Goal: Task Accomplishment & Management: Complete application form

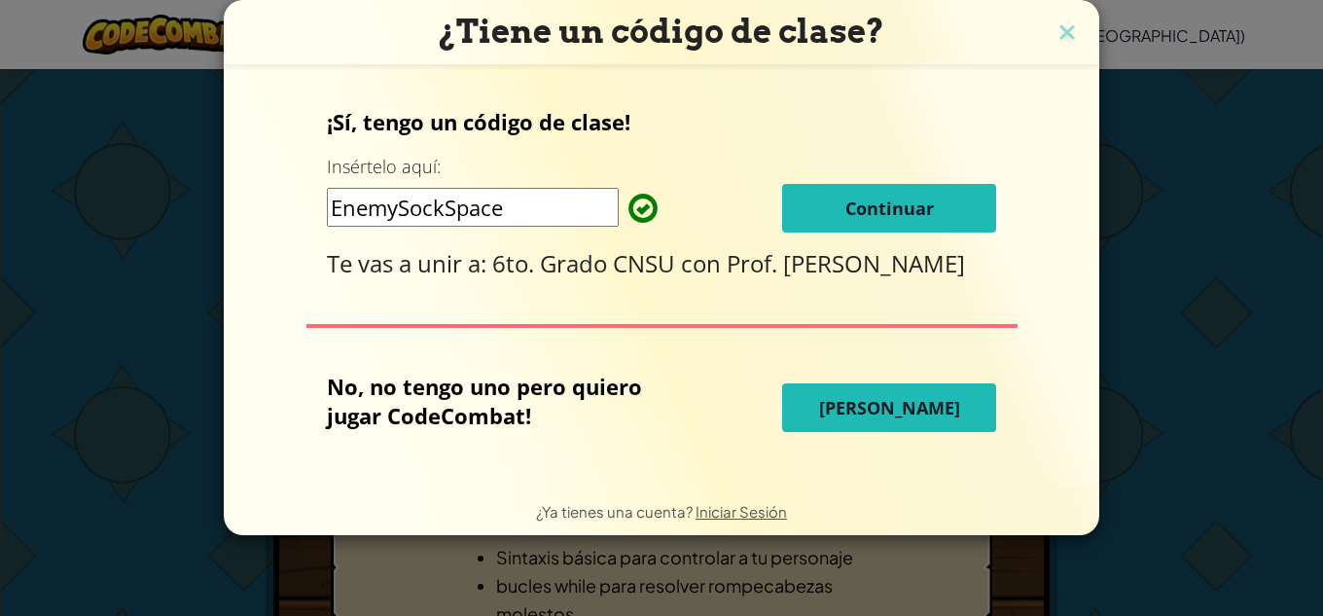
click at [878, 211] on span "Continuar" at bounding box center [889, 207] width 89 height 23
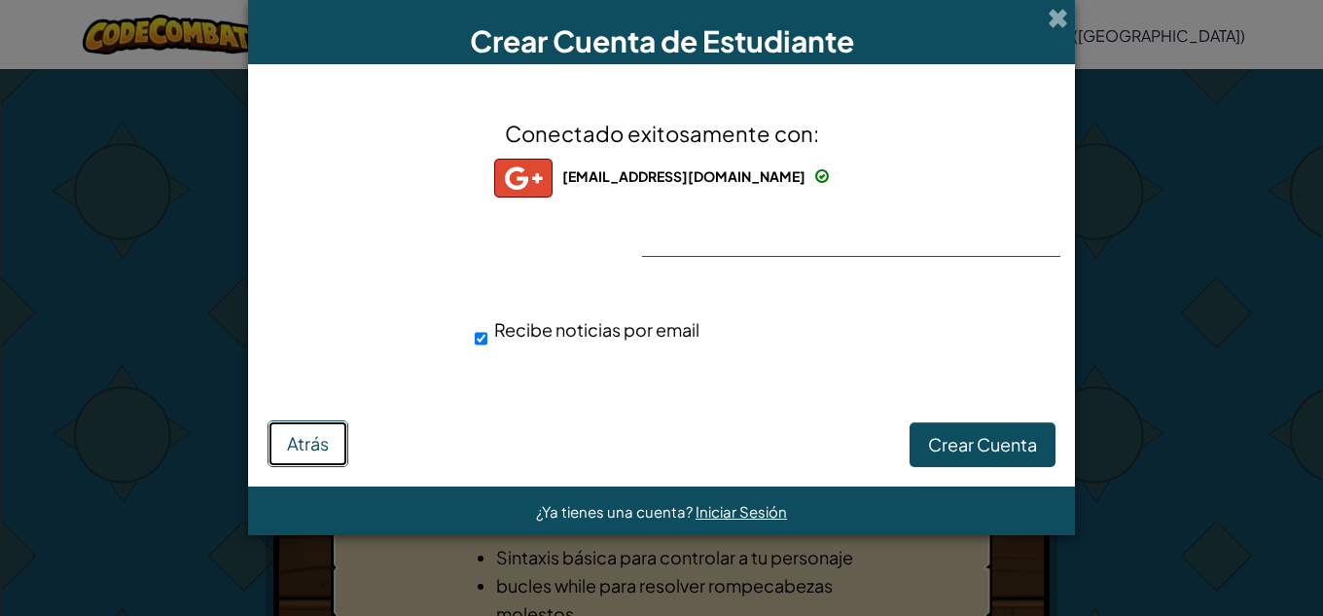
click at [301, 448] on span "Atrás" at bounding box center [308, 443] width 42 height 22
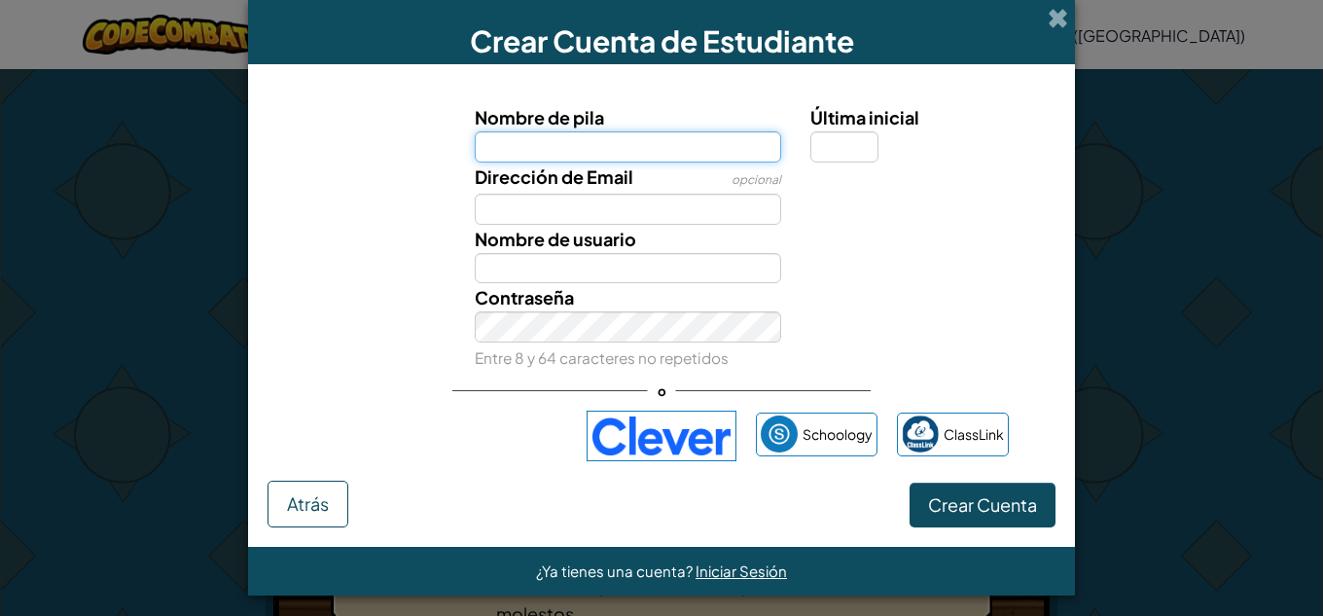
click at [549, 134] on input "Nombre de pila" at bounding box center [628, 146] width 307 height 31
type input "hila"
type input "Hila"
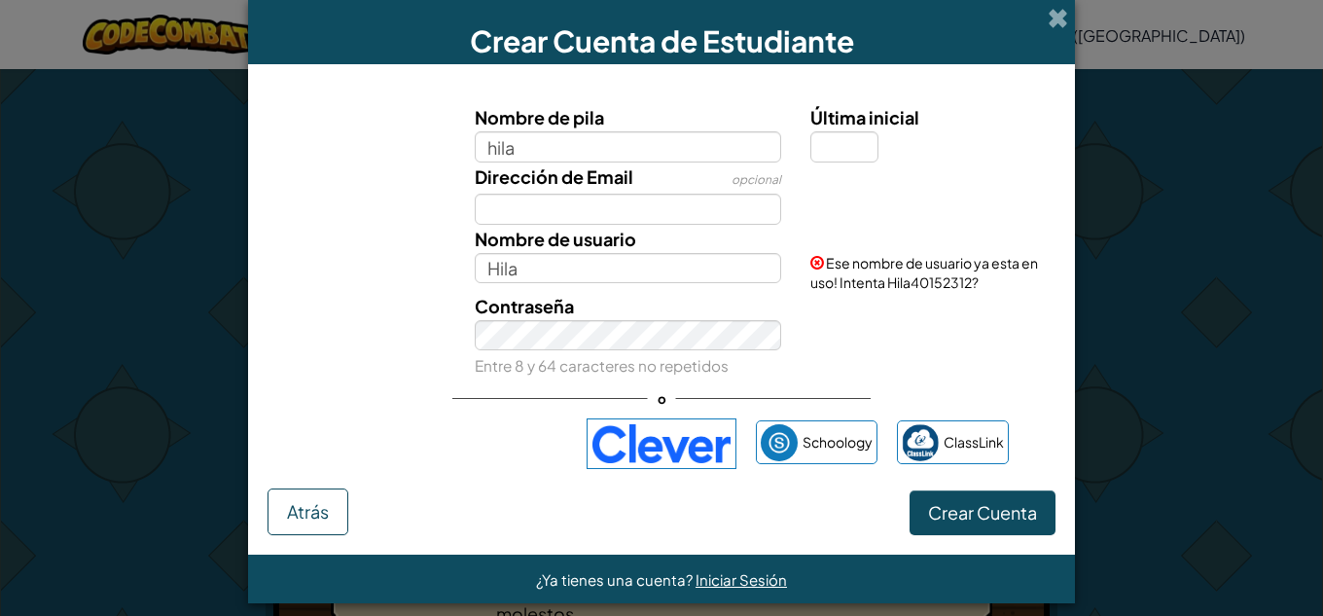
click at [1050, 11] on span at bounding box center [1058, 18] width 20 height 20
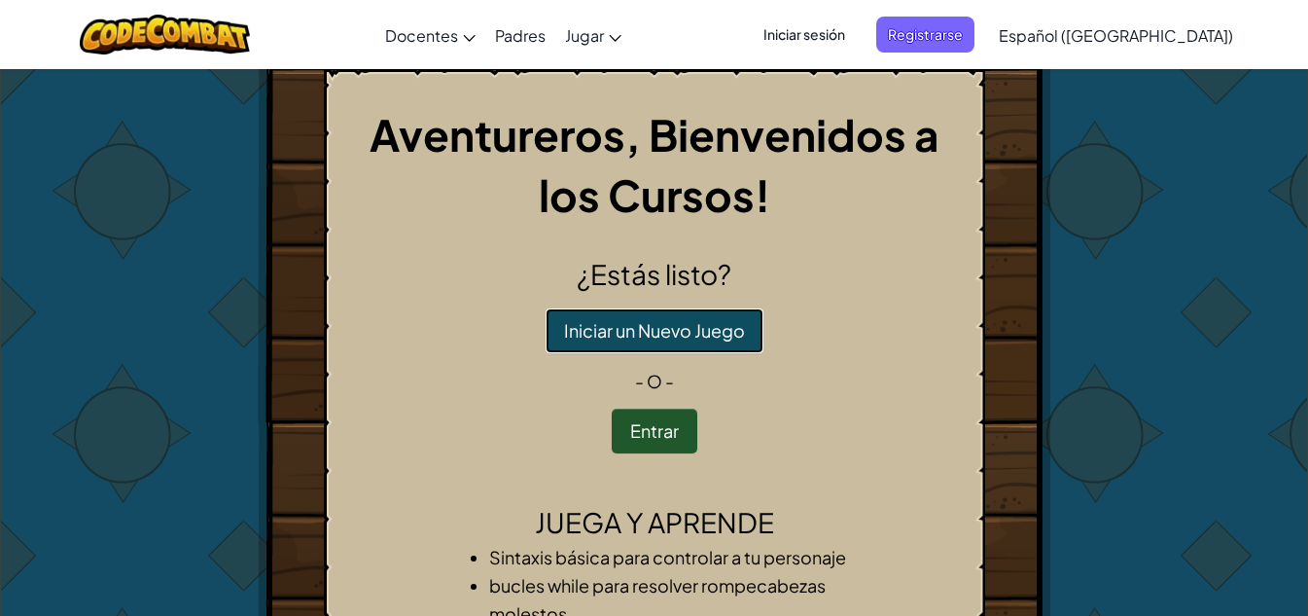
click at [580, 327] on button "Iniciar un Nuevo Juego" at bounding box center [655, 330] width 218 height 45
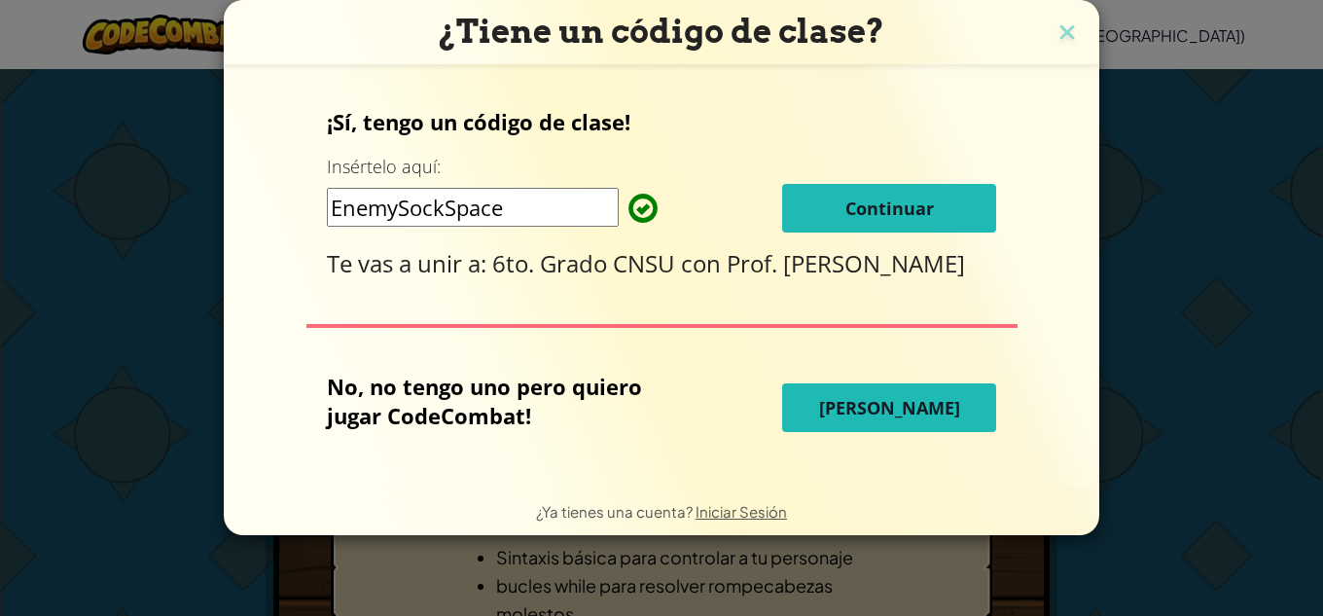
click at [866, 198] on span "Continuar" at bounding box center [889, 207] width 89 height 23
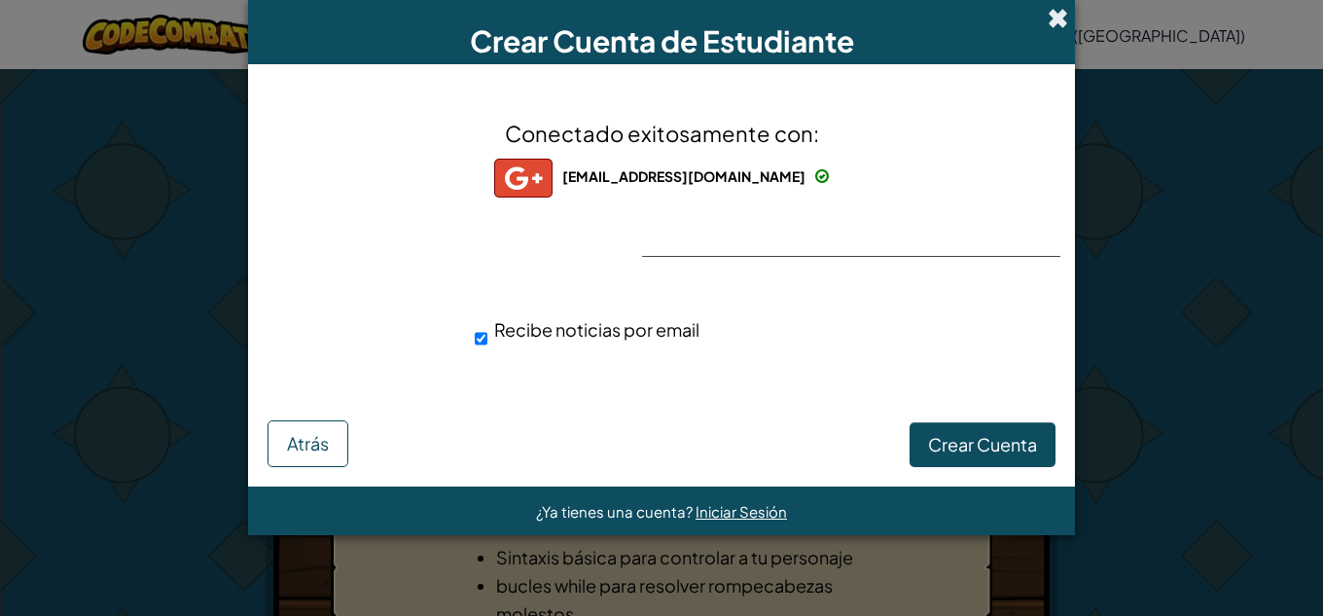
click at [1058, 12] on span at bounding box center [1058, 18] width 20 height 20
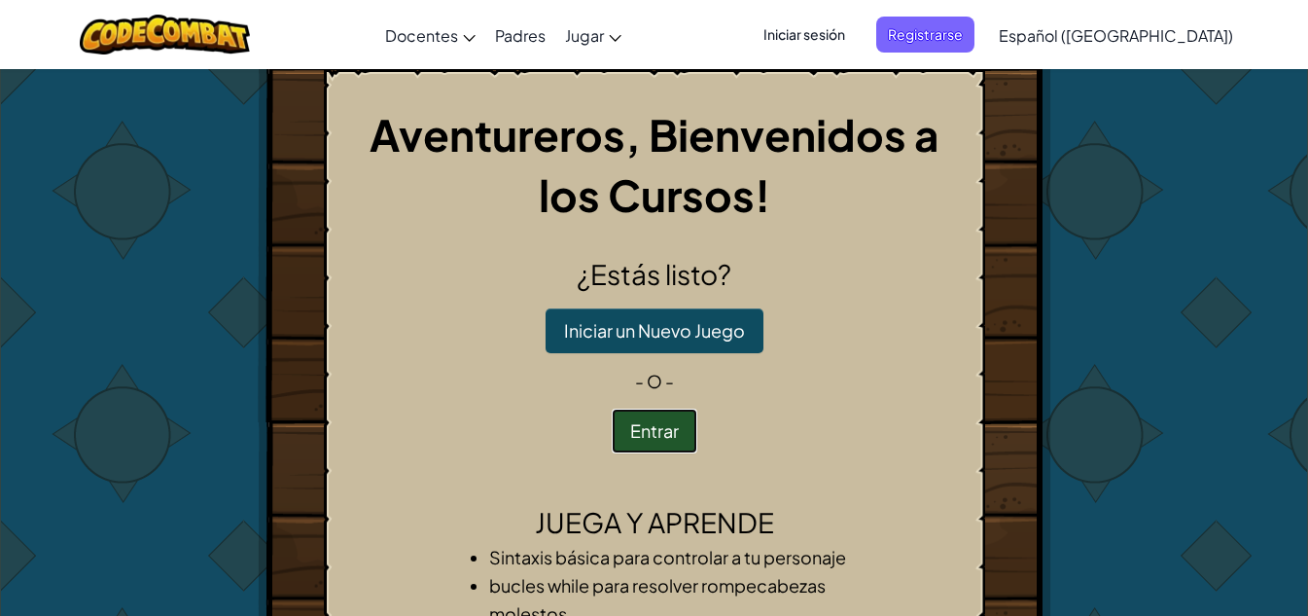
click at [630, 417] on button "Entrar" at bounding box center [655, 431] width 86 height 45
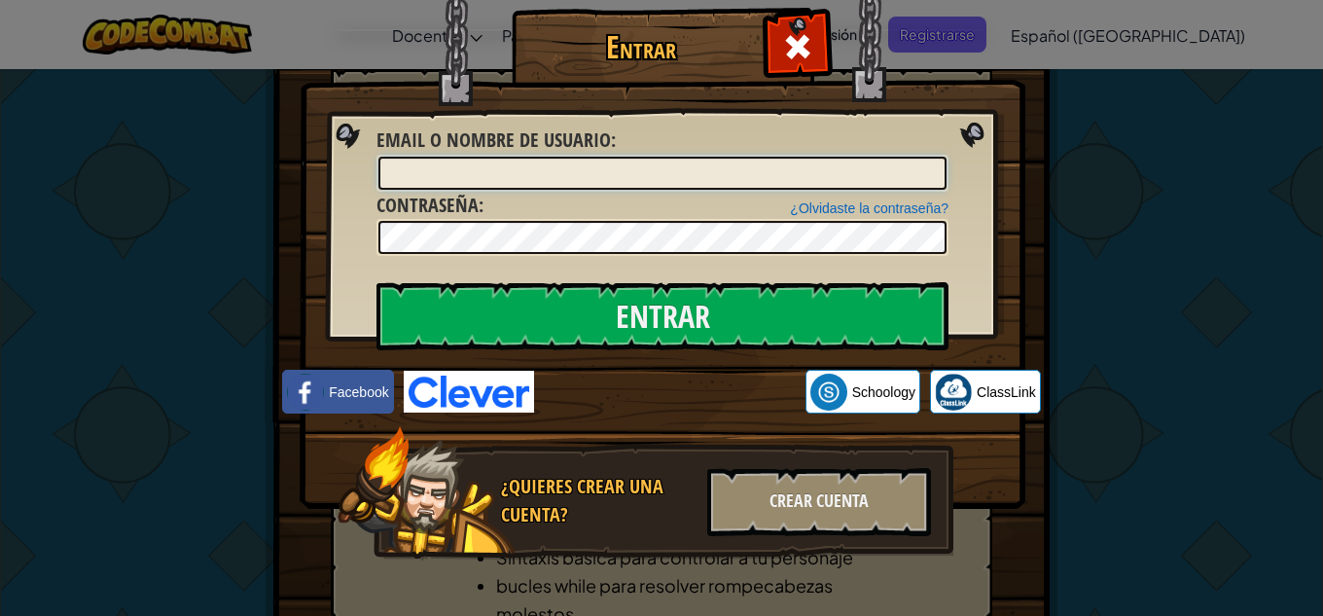
type input "6"
